Goal: Information Seeking & Learning: Find specific fact

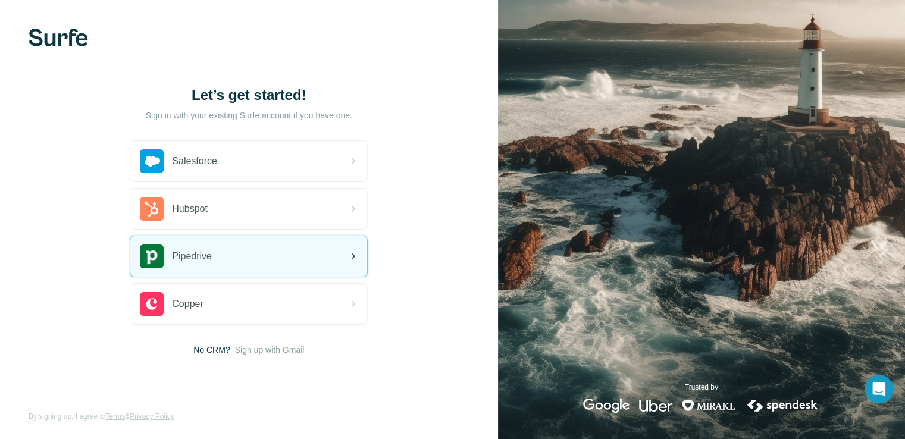
click at [261, 245] on div "Pipedrive" at bounding box center [248, 256] width 237 height 40
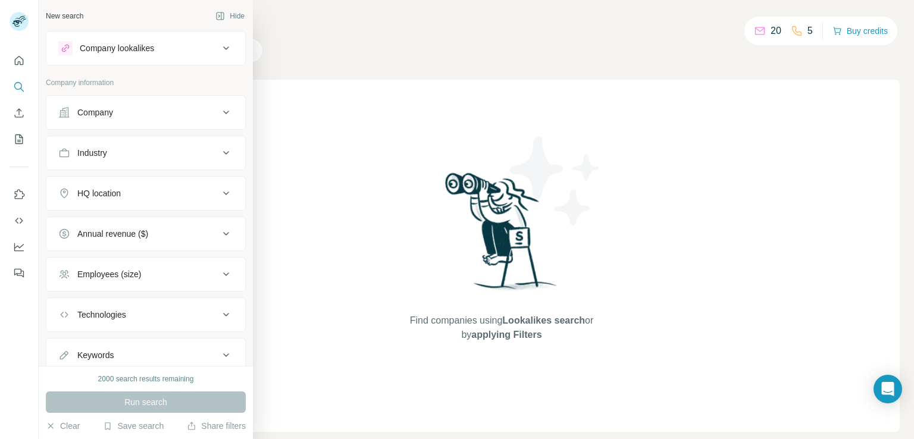
click at [103, 121] on button "Company" at bounding box center [145, 112] width 199 height 29
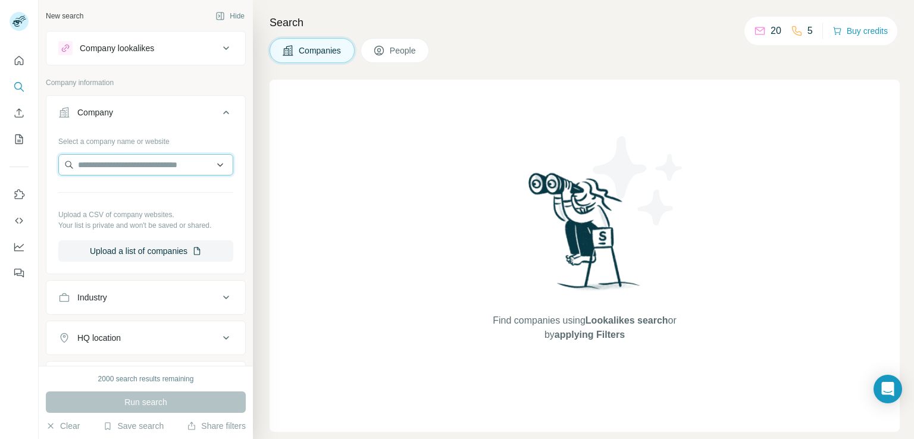
click at [109, 164] on input "text" at bounding box center [145, 164] width 175 height 21
click at [126, 167] on input "text" at bounding box center [145, 164] width 175 height 21
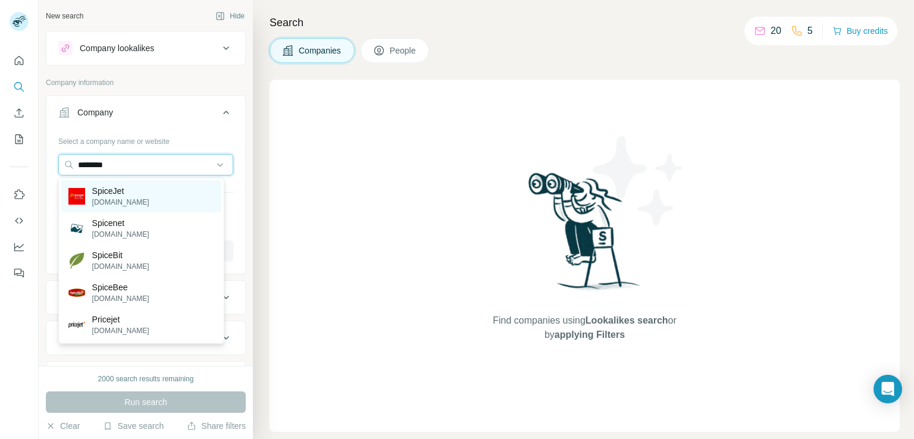
type input "********"
click at [155, 198] on div "SpiceJet [DOMAIN_NAME]" at bounding box center [141, 196] width 160 height 32
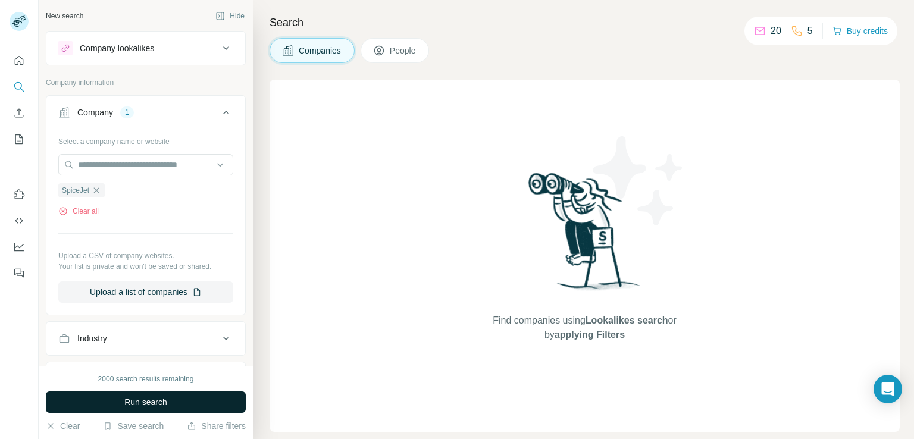
click at [167, 407] on button "Run search" at bounding box center [146, 401] width 200 height 21
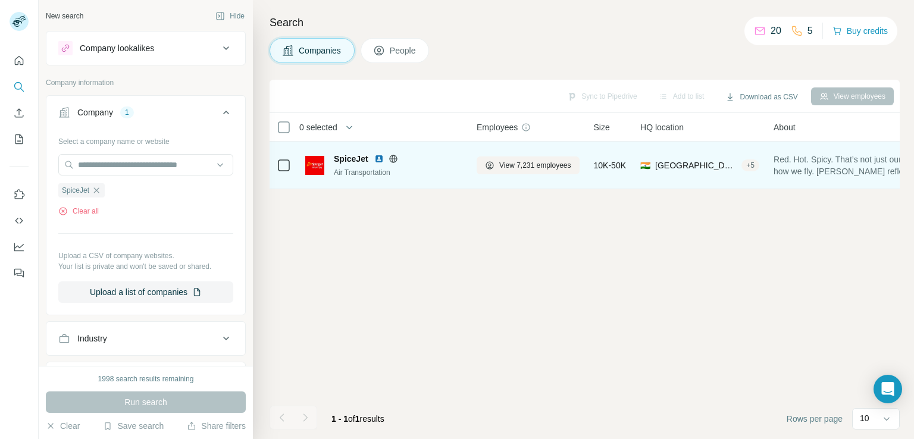
click at [347, 155] on span "SpiceJet" at bounding box center [351, 159] width 34 height 12
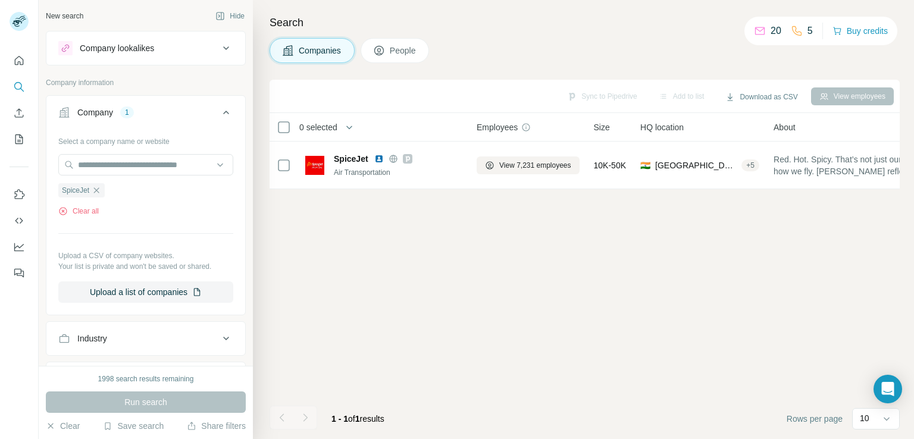
click at [397, 51] on span "People" at bounding box center [403, 51] width 27 height 12
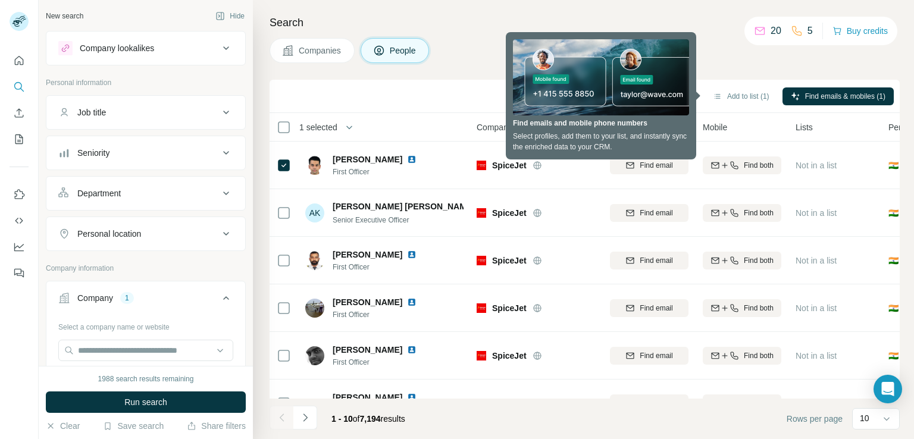
click at [727, 58] on div "Companies People" at bounding box center [584, 50] width 630 height 25
click at [739, 55] on div "Companies People" at bounding box center [584, 50] width 630 height 25
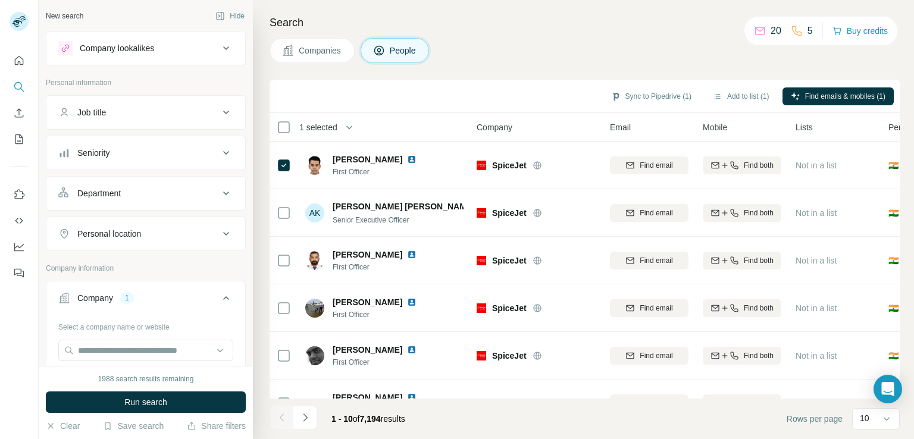
click at [749, 108] on div "Sync to Pipedrive (1) Add to list (1) Find emails & mobiles (1)" at bounding box center [584, 96] width 630 height 33
click at [58, 426] on button "Clear" at bounding box center [63, 426] width 34 height 12
